Goal: Task Accomplishment & Management: Use online tool/utility

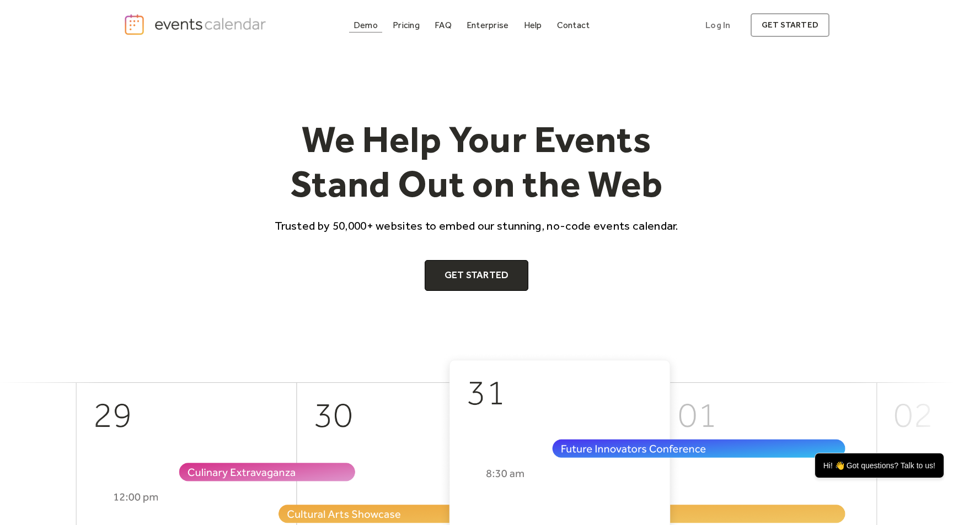
click at [369, 26] on div "Demo" at bounding box center [365, 25] width 24 height 6
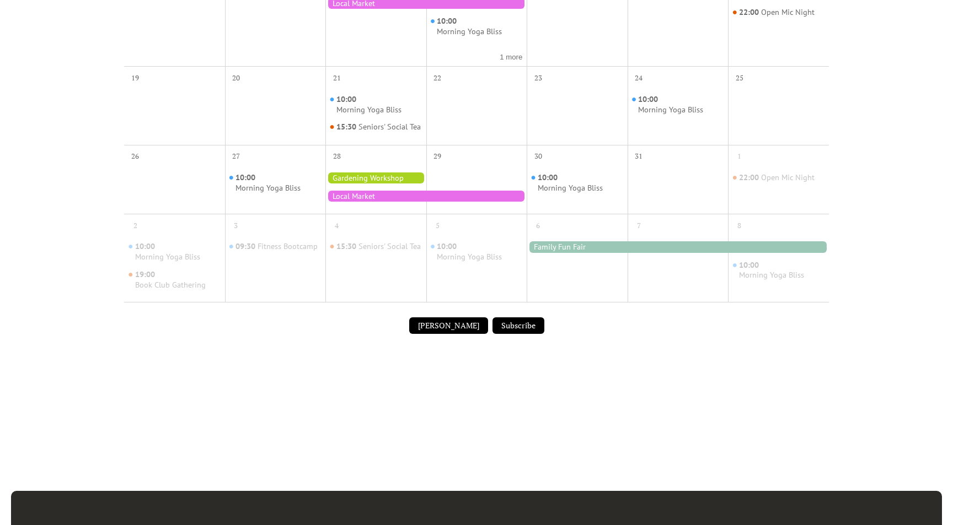
scroll to position [807, 0]
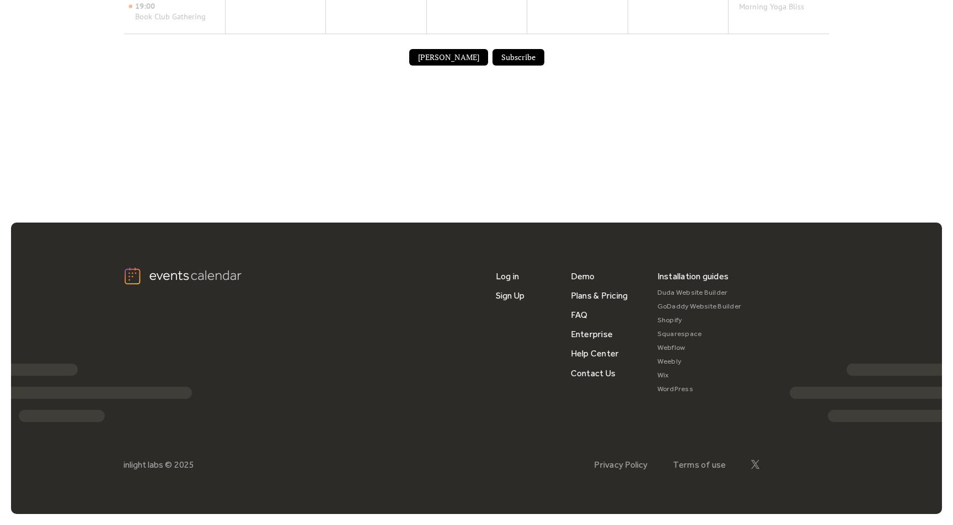
click at [447, 56] on button "Submit Event" at bounding box center [448, 57] width 79 height 17
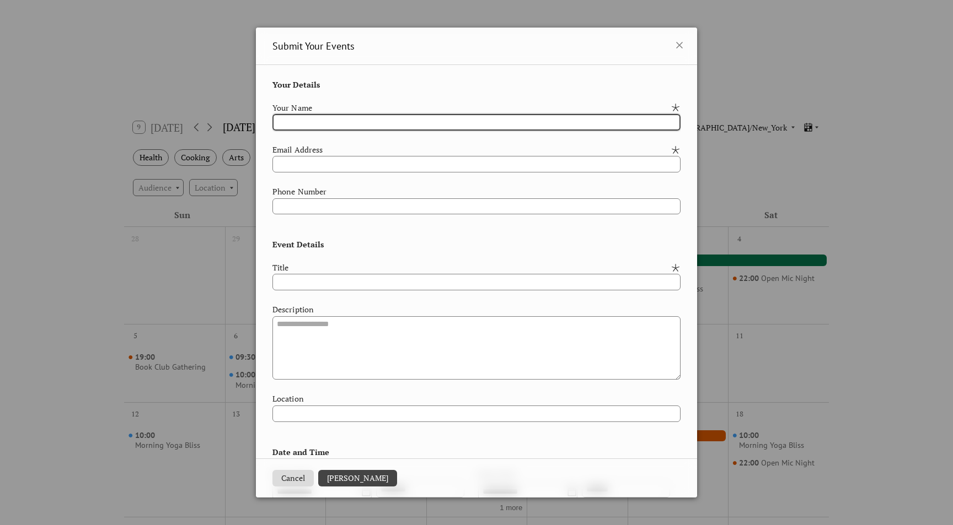
scroll to position [78, 0]
